Goal: Task Accomplishment & Management: Use online tool/utility

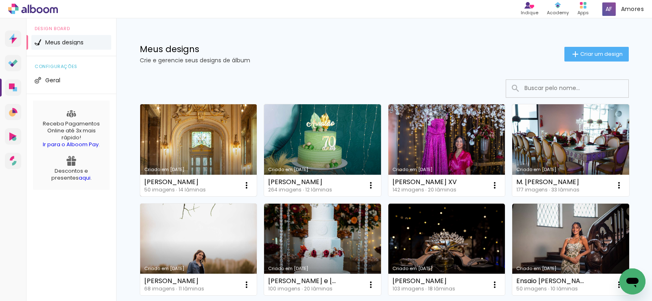
click at [211, 145] on link "Criado em [DATE]" at bounding box center [198, 150] width 117 height 92
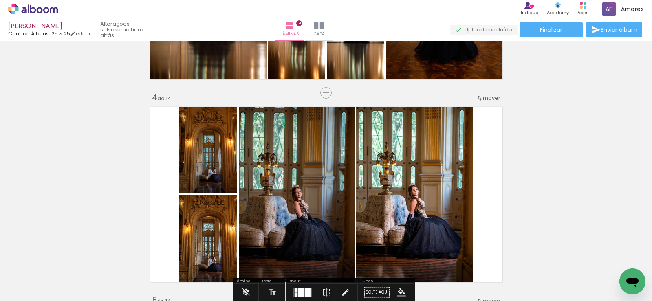
scroll to position [611, 0]
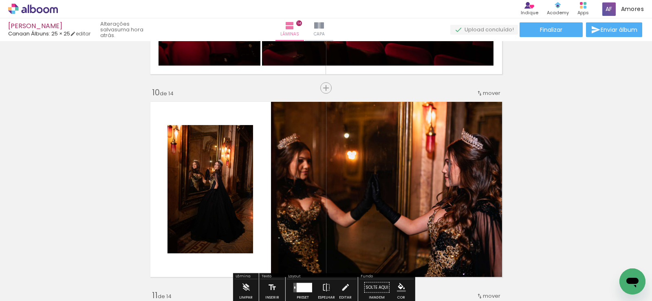
scroll to position [1833, 0]
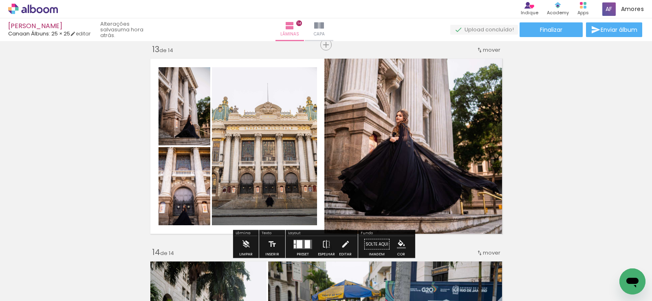
scroll to position [2485, 0]
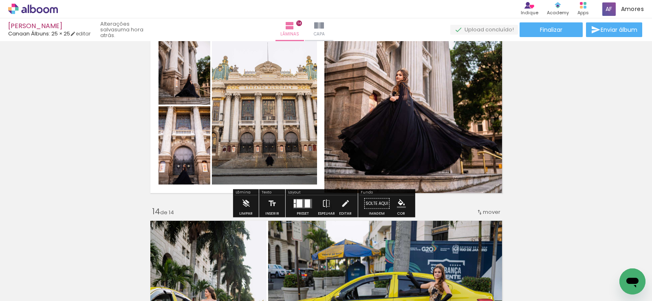
click at [51, 14] on div "› Editor de álbum Indique Indique e ganhe Conteúdo que inspira Academy Produtos…" at bounding box center [326, 9] width 652 height 18
click at [51, 11] on icon at bounding box center [33, 9] width 50 height 11
